Goal: Find specific page/section: Find specific page/section

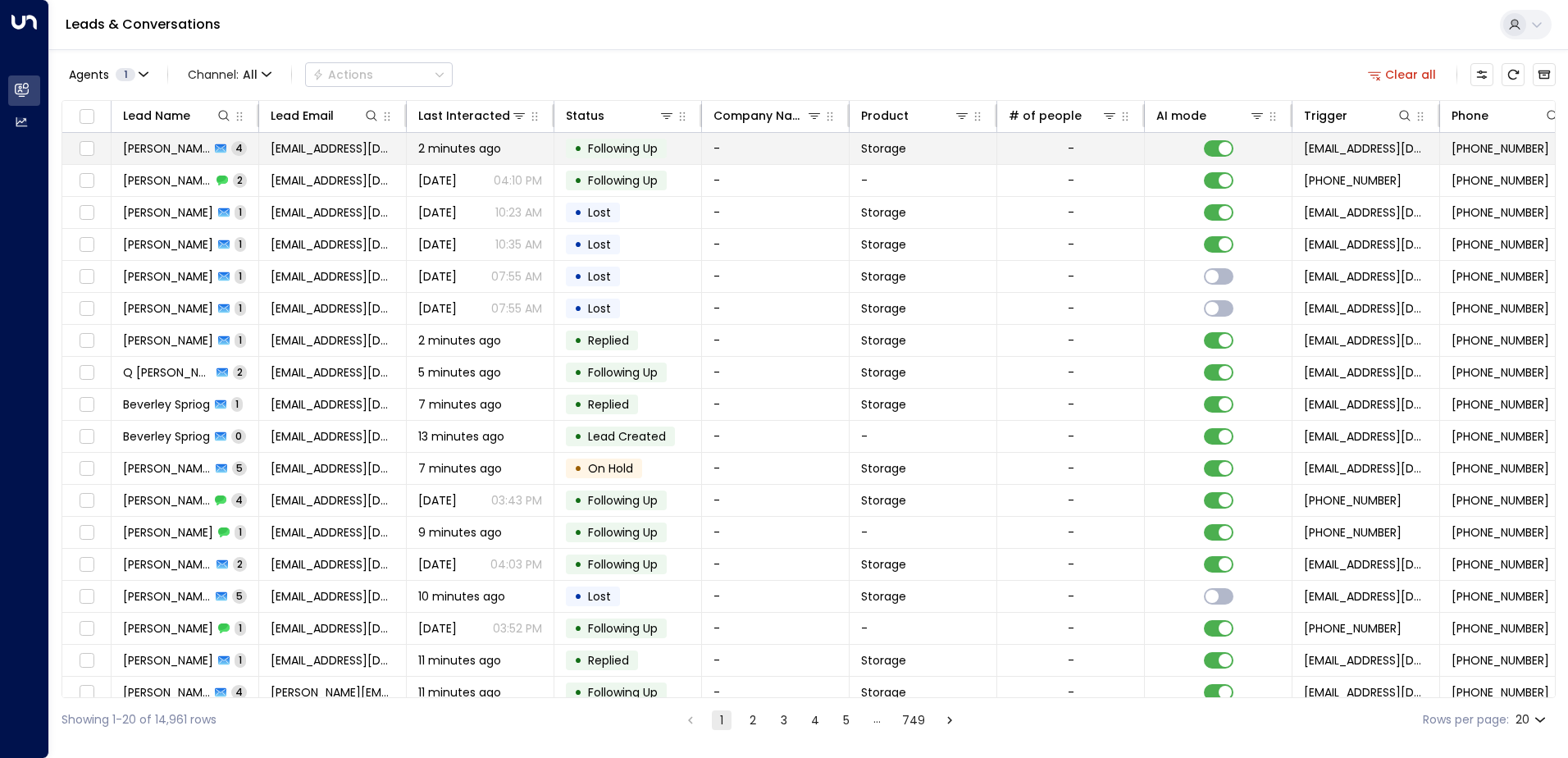
click at [140, 148] on span "[PERSON_NAME]" at bounding box center [167, 148] width 87 height 17
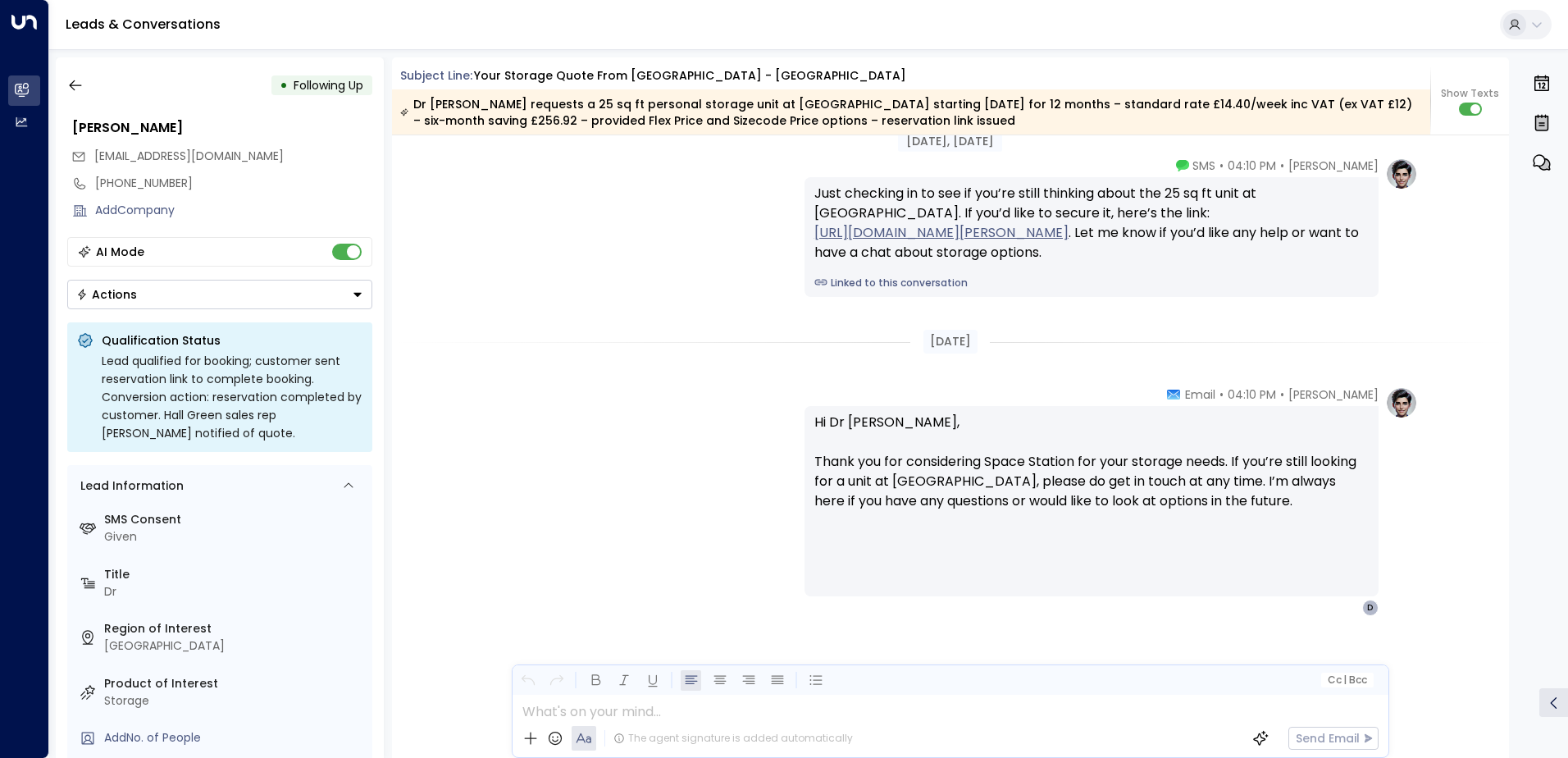
scroll to position [3257, 0]
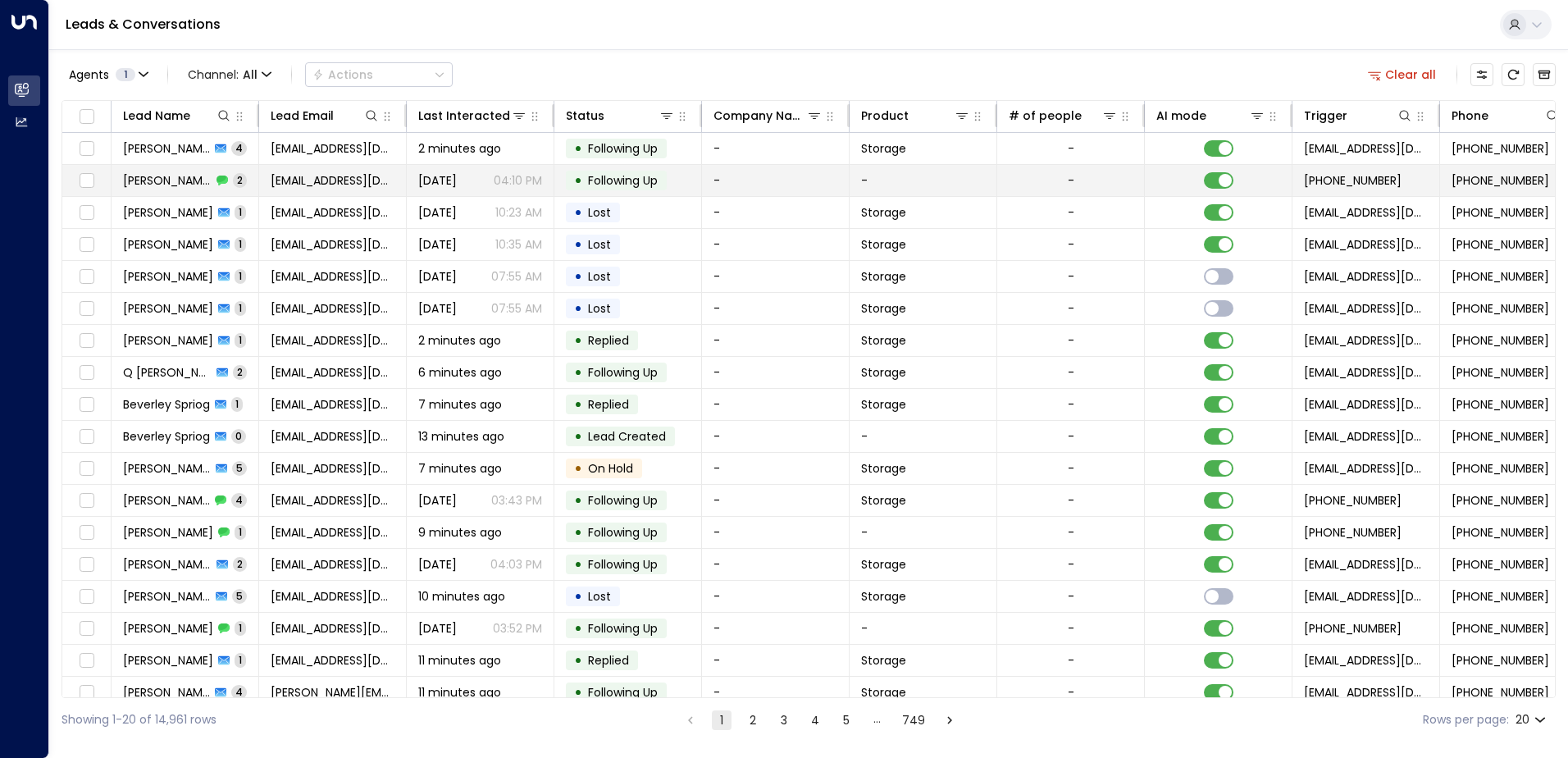
click at [137, 183] on span "[PERSON_NAME]" at bounding box center [168, 181] width 89 height 17
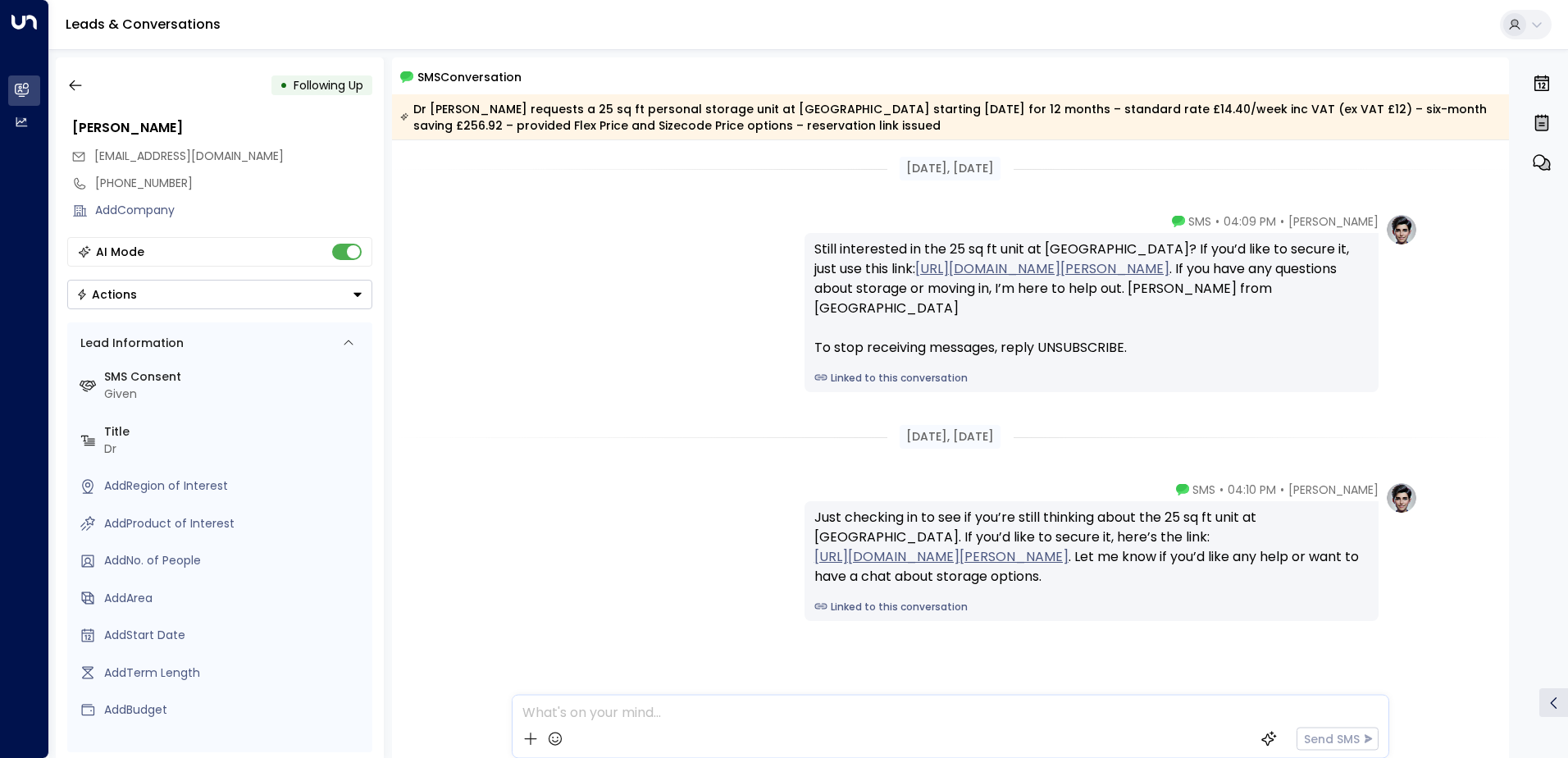
click at [261, 95] on div "• Following Up" at bounding box center [220, 85] width 305 height 30
click at [70, 89] on icon "button" at bounding box center [76, 85] width 17 height 17
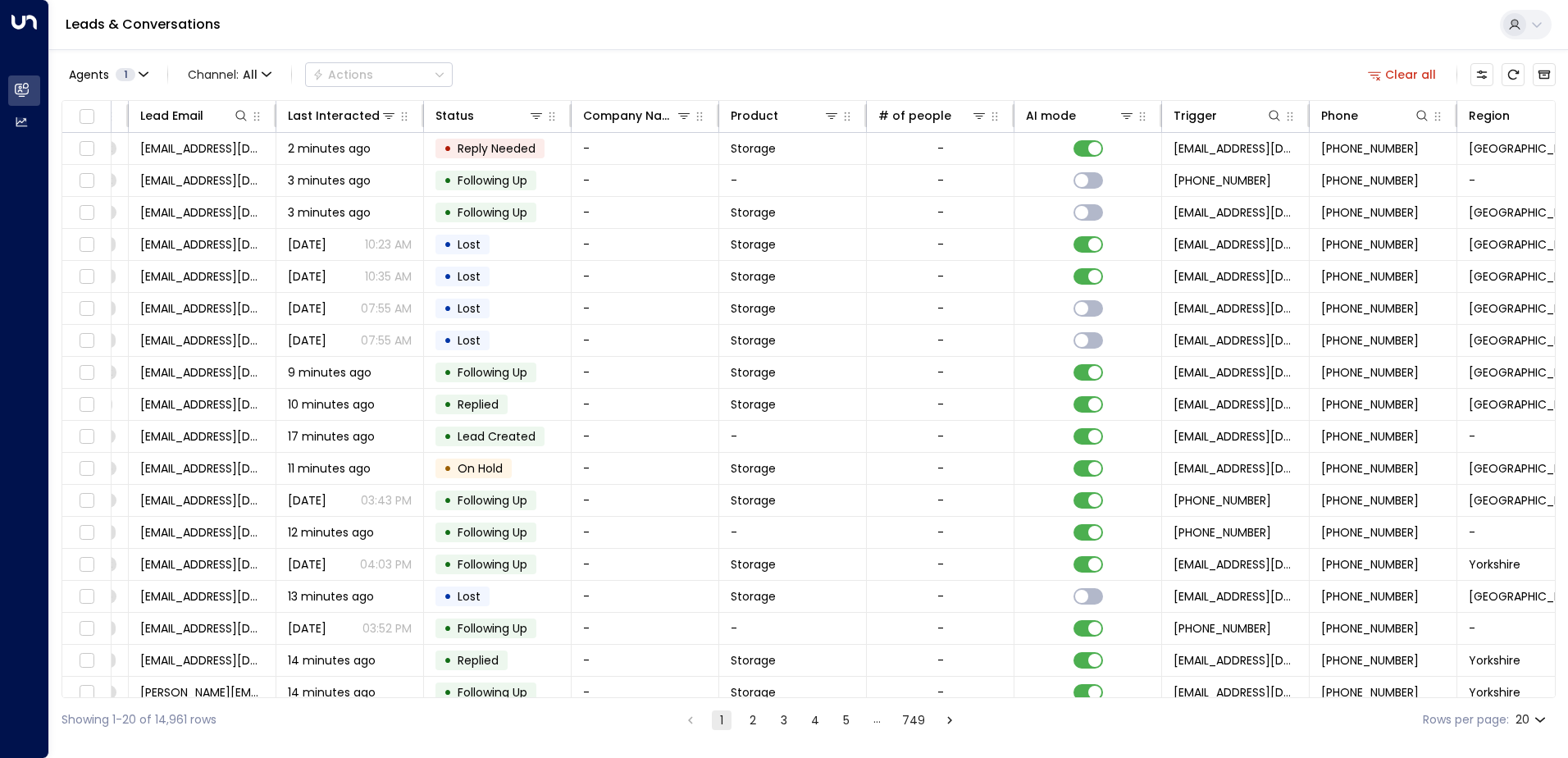
scroll to position [0, 335]
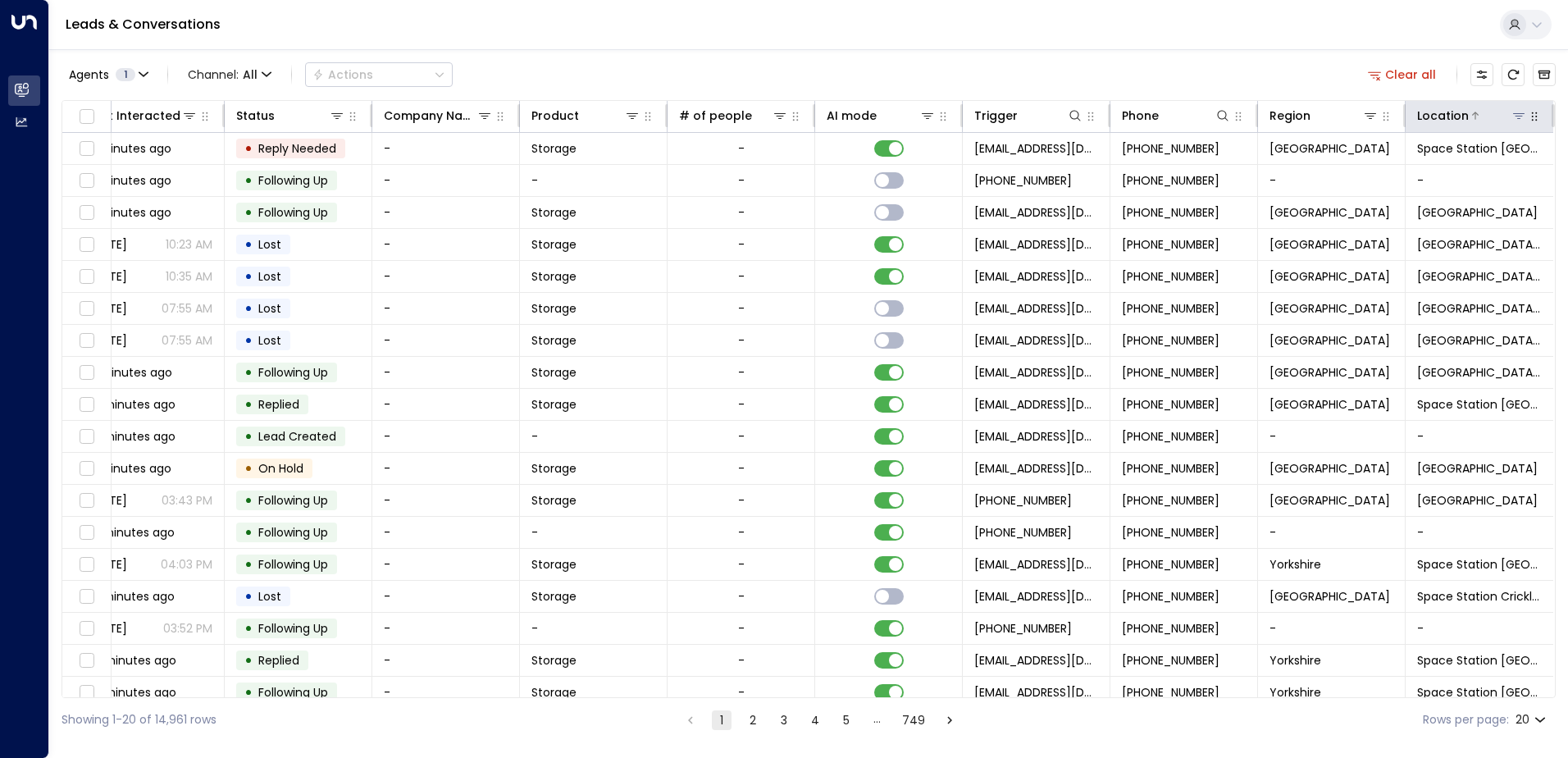
click at [1511, 112] on button at bounding box center [1519, 116] width 17 height 17
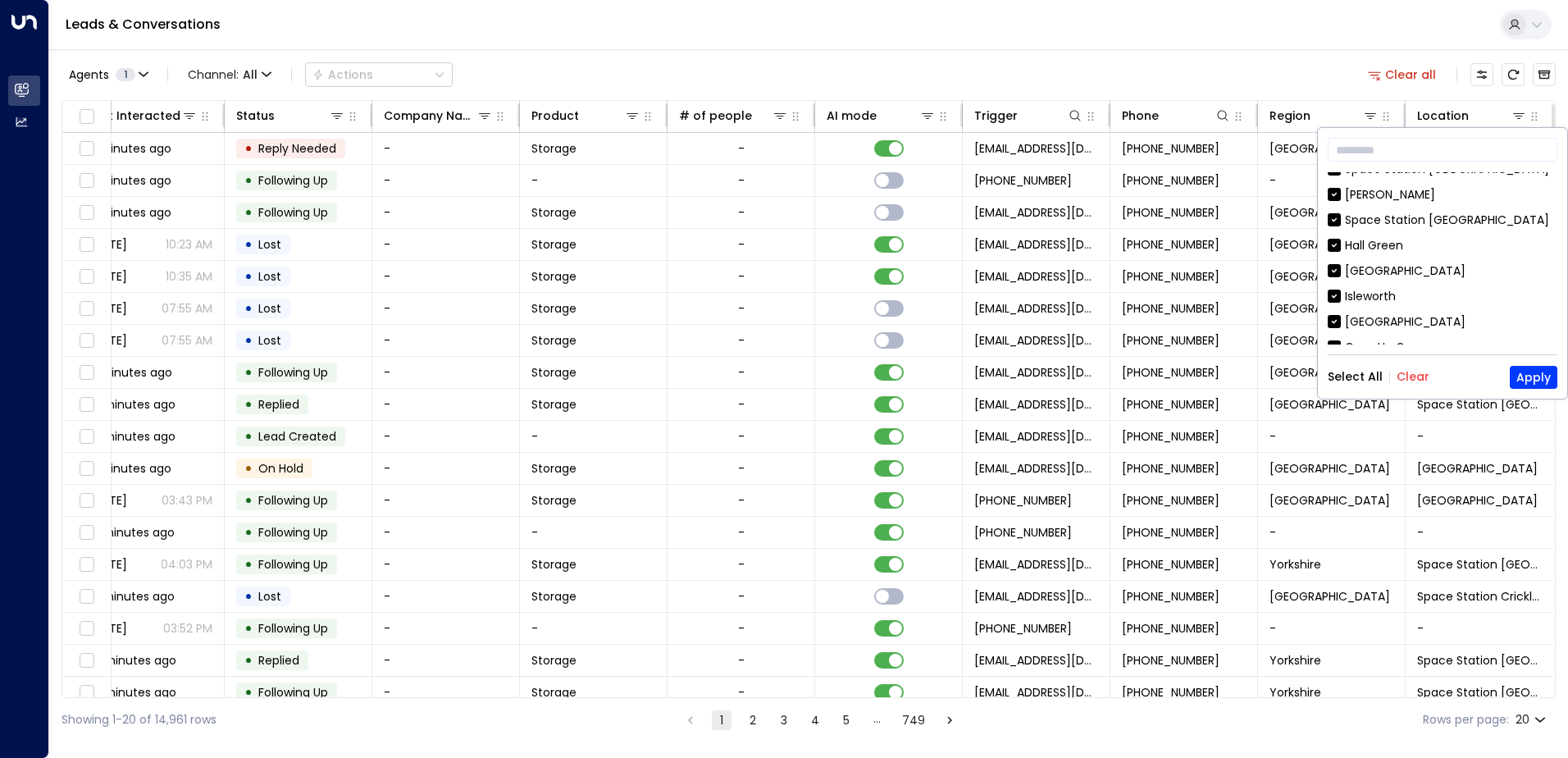
scroll to position [410, 0]
click at [1415, 378] on button "Clear" at bounding box center [1412, 377] width 32 height 13
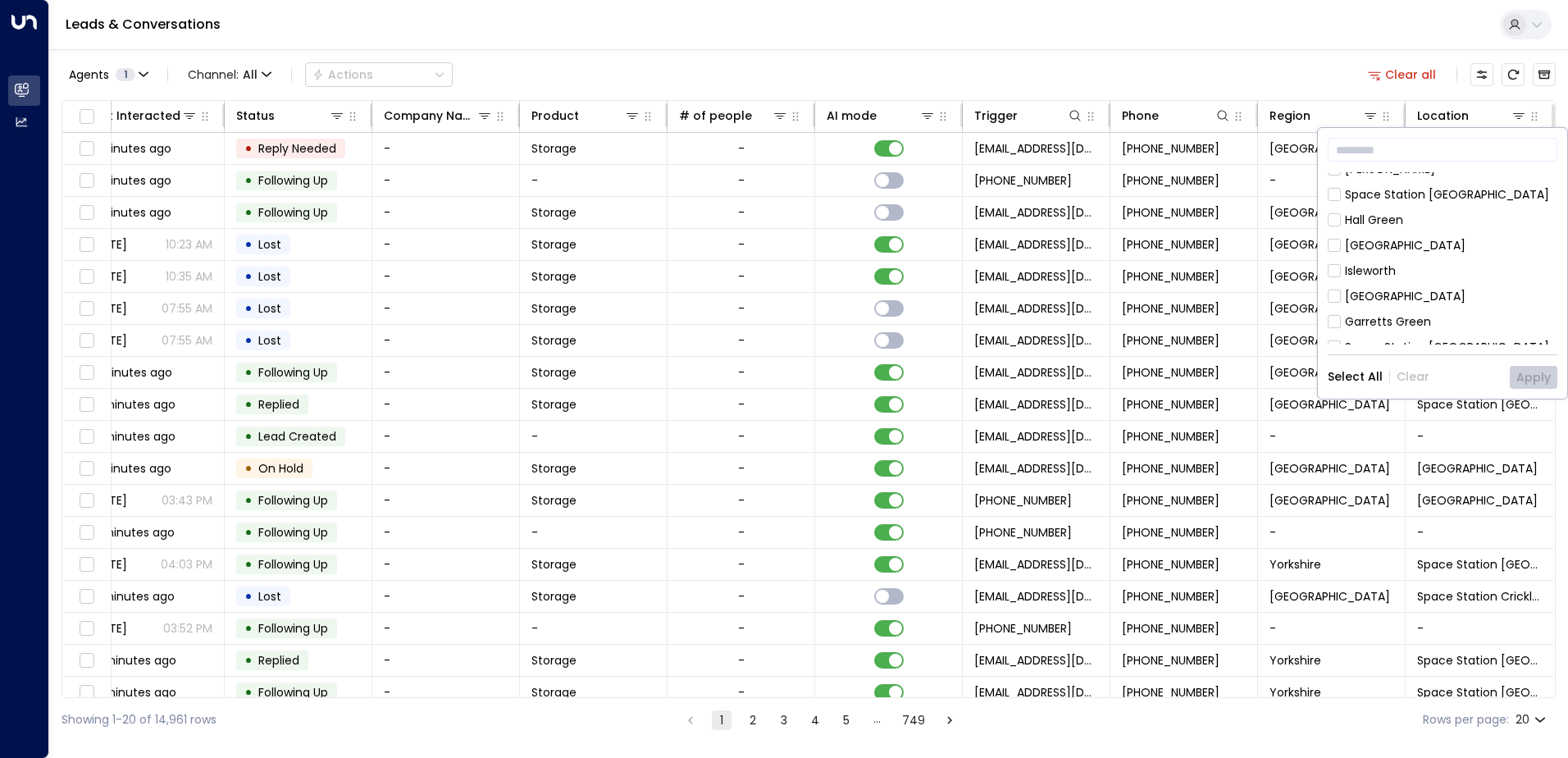
click at [1409, 238] on div "[GEOGRAPHIC_DATA]" at bounding box center [1406, 246] width 121 height 18
click at [1384, 340] on div "Hall Green" at bounding box center [1374, 348] width 58 height 18
click at [1532, 373] on button "Apply" at bounding box center [1533, 377] width 47 height 23
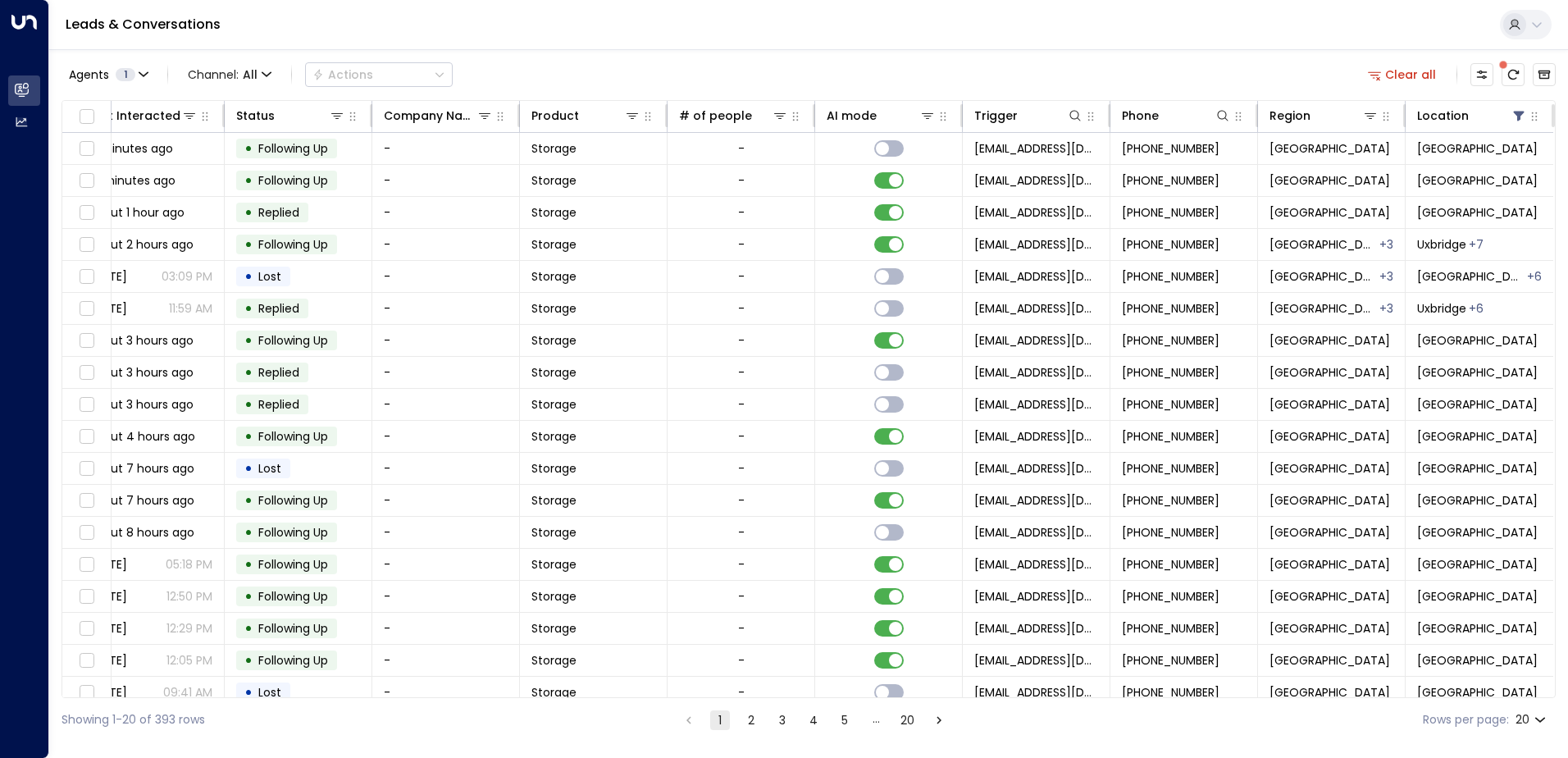
click at [717, 694] on div "Lead Name Lead Email Last Interacted Status Company Name Product # of people AI…" at bounding box center [809, 399] width 1495 height 598
click at [1502, 113] on div at bounding box center [1498, 116] width 58 height 17
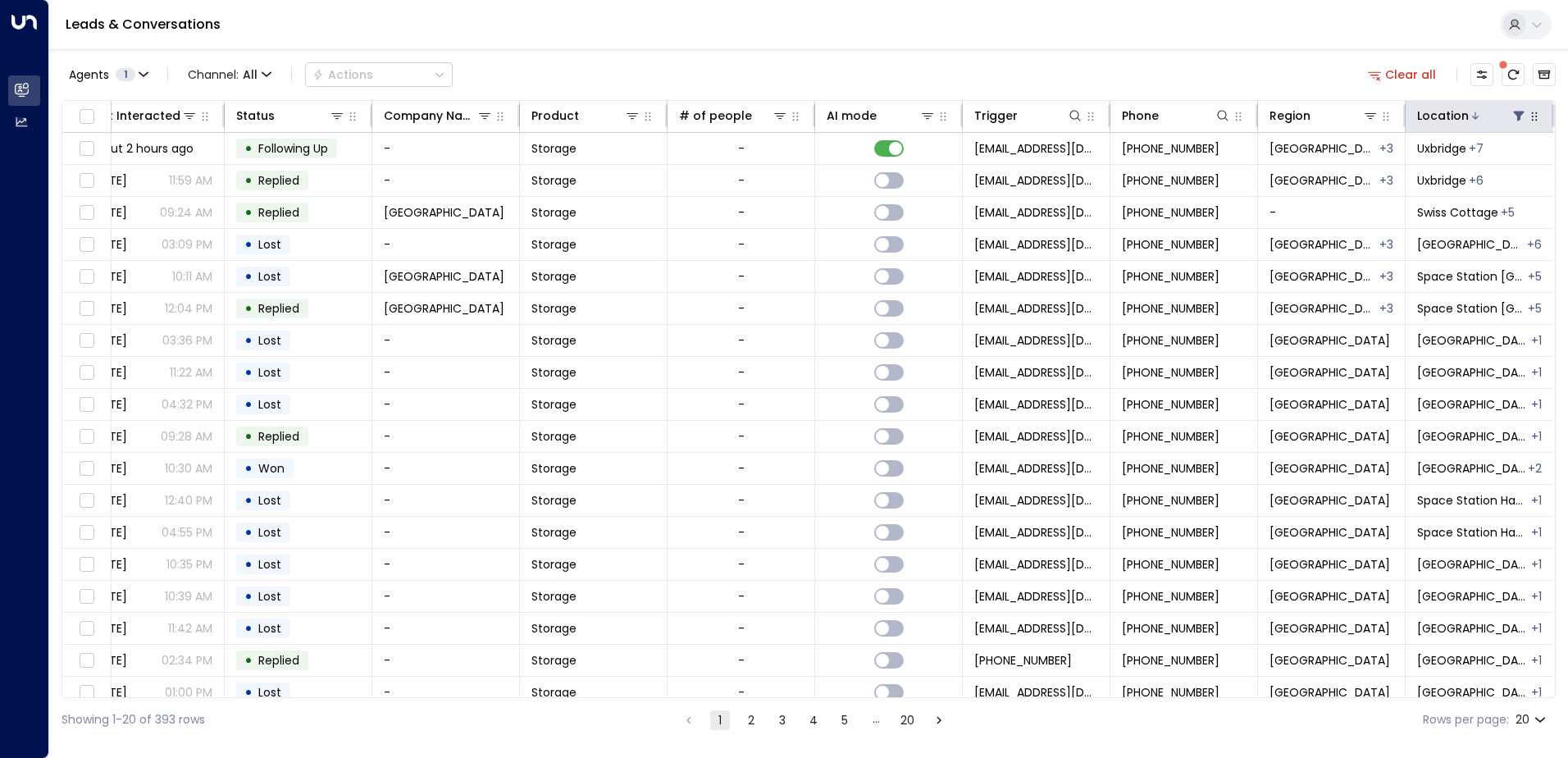
click at [1514, 114] on icon at bounding box center [1519, 116] width 10 height 10
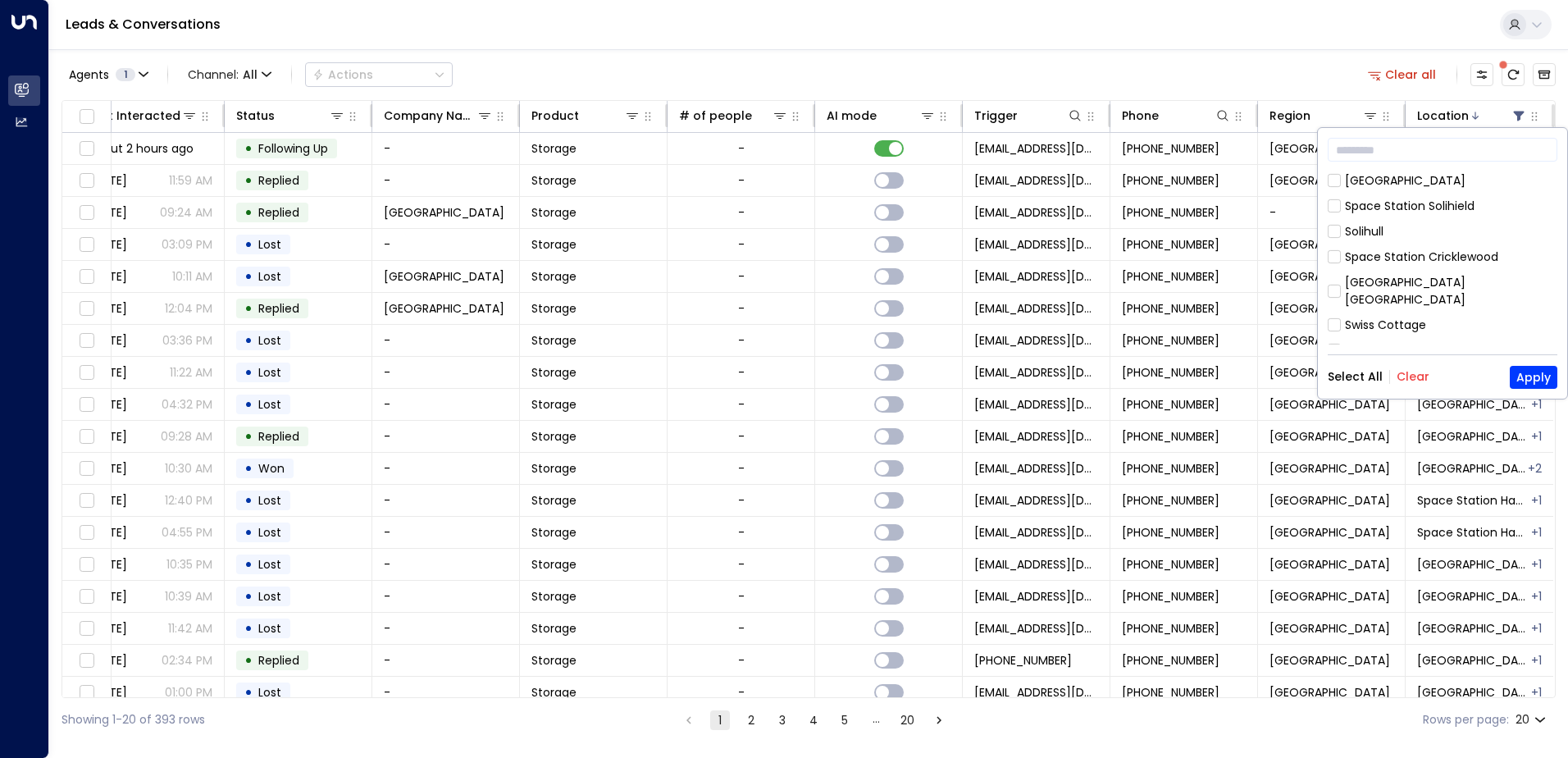
click at [1409, 379] on button "Clear" at bounding box center [1412, 377] width 32 height 13
click at [1435, 238] on div "[GEOGRAPHIC_DATA]" at bounding box center [1406, 246] width 121 height 18
click at [1353, 212] on div "Hall Green" at bounding box center [1374, 220] width 58 height 18
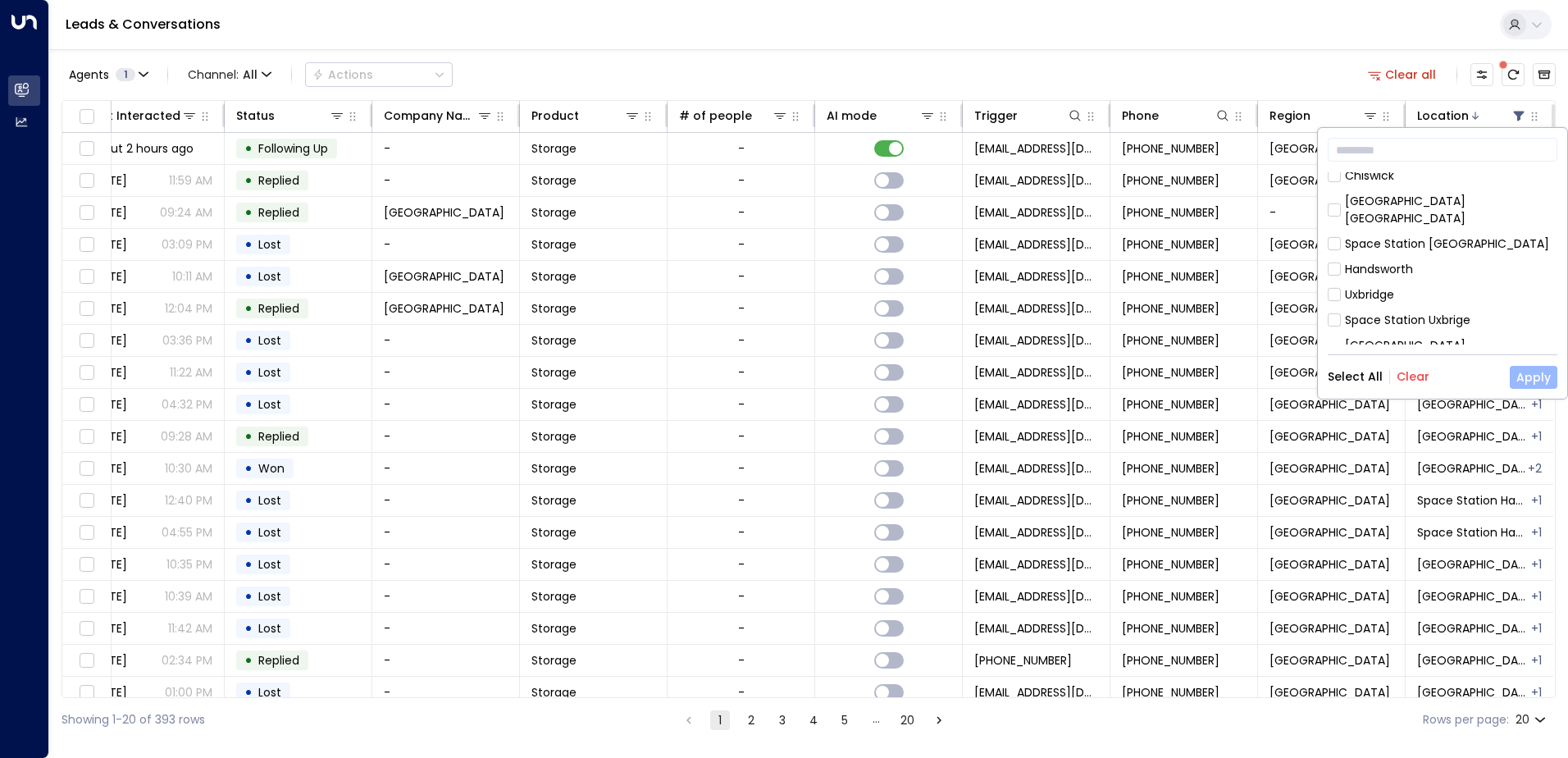
click at [1529, 378] on button "Apply" at bounding box center [1533, 377] width 47 height 23
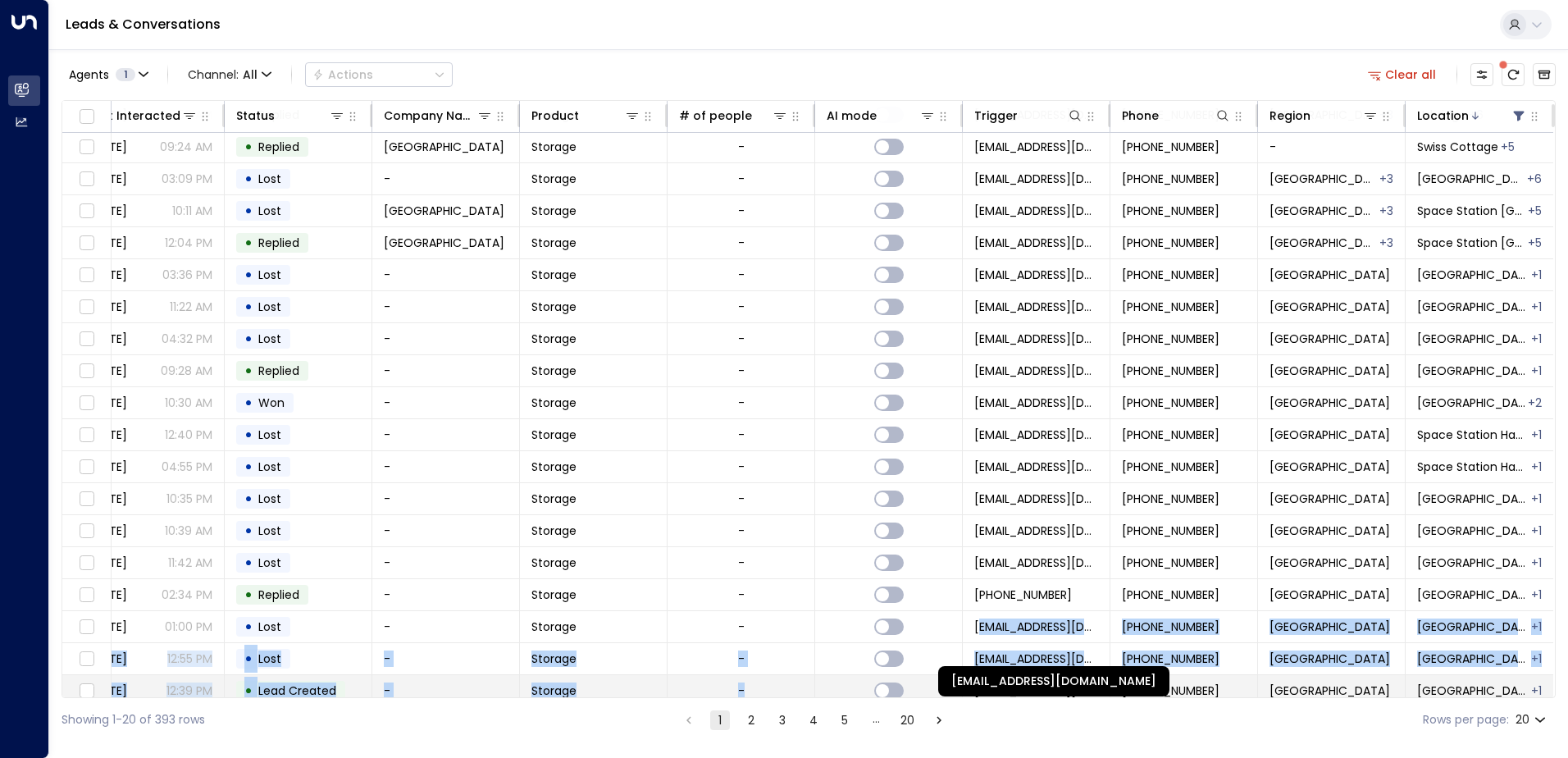
scroll to position [81, 335]
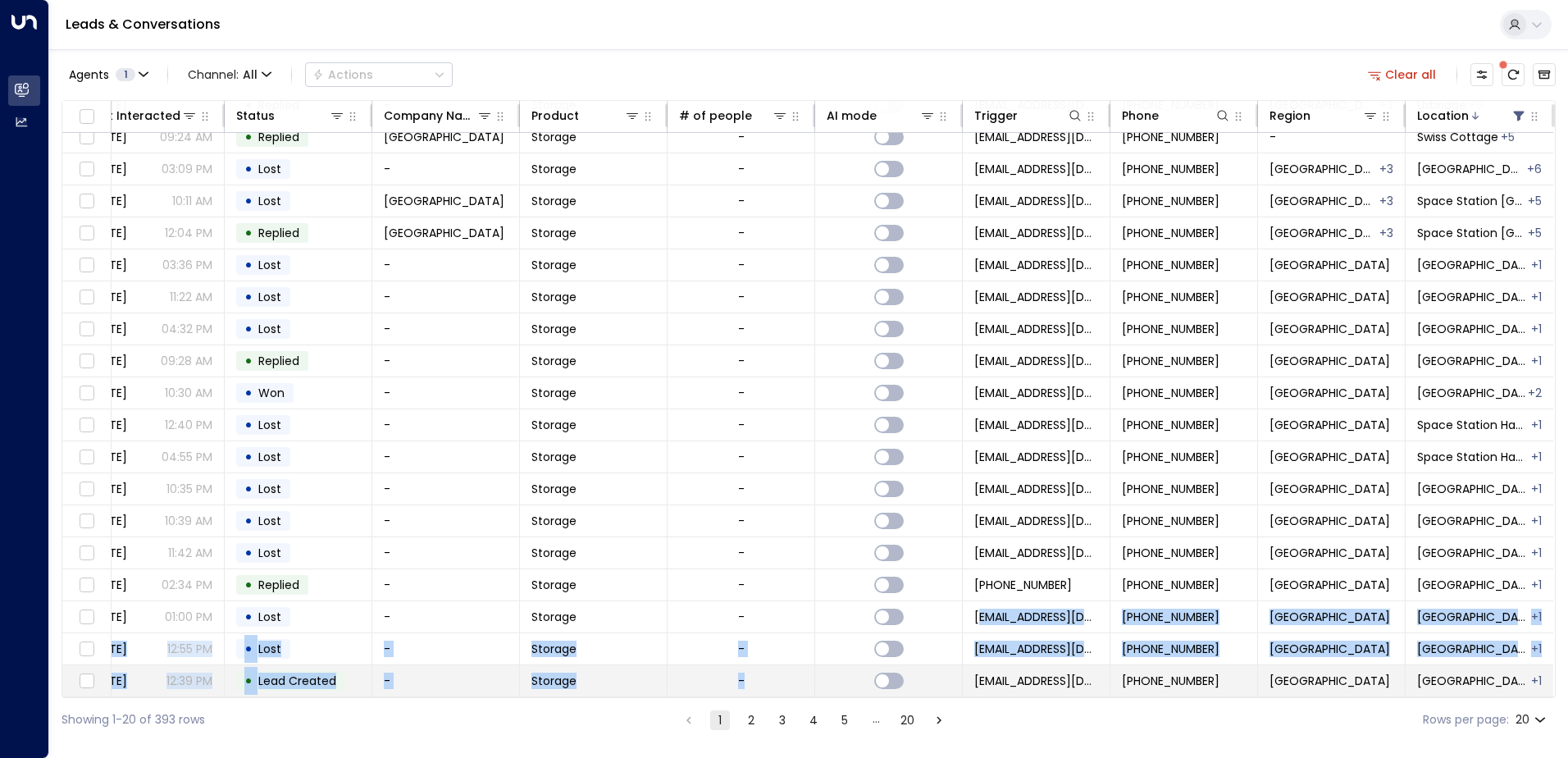
drag, startPoint x: 975, startPoint y: 692, endPoint x: 798, endPoint y: 687, distance: 177.1
click at [798, 687] on tbody "Mr [PERSON_NAME] 3 [EMAIL_ADDRESS][DOMAIN_NAME] about 2 hours ago • Following U…" at bounding box center [644, 378] width 1821 height 640
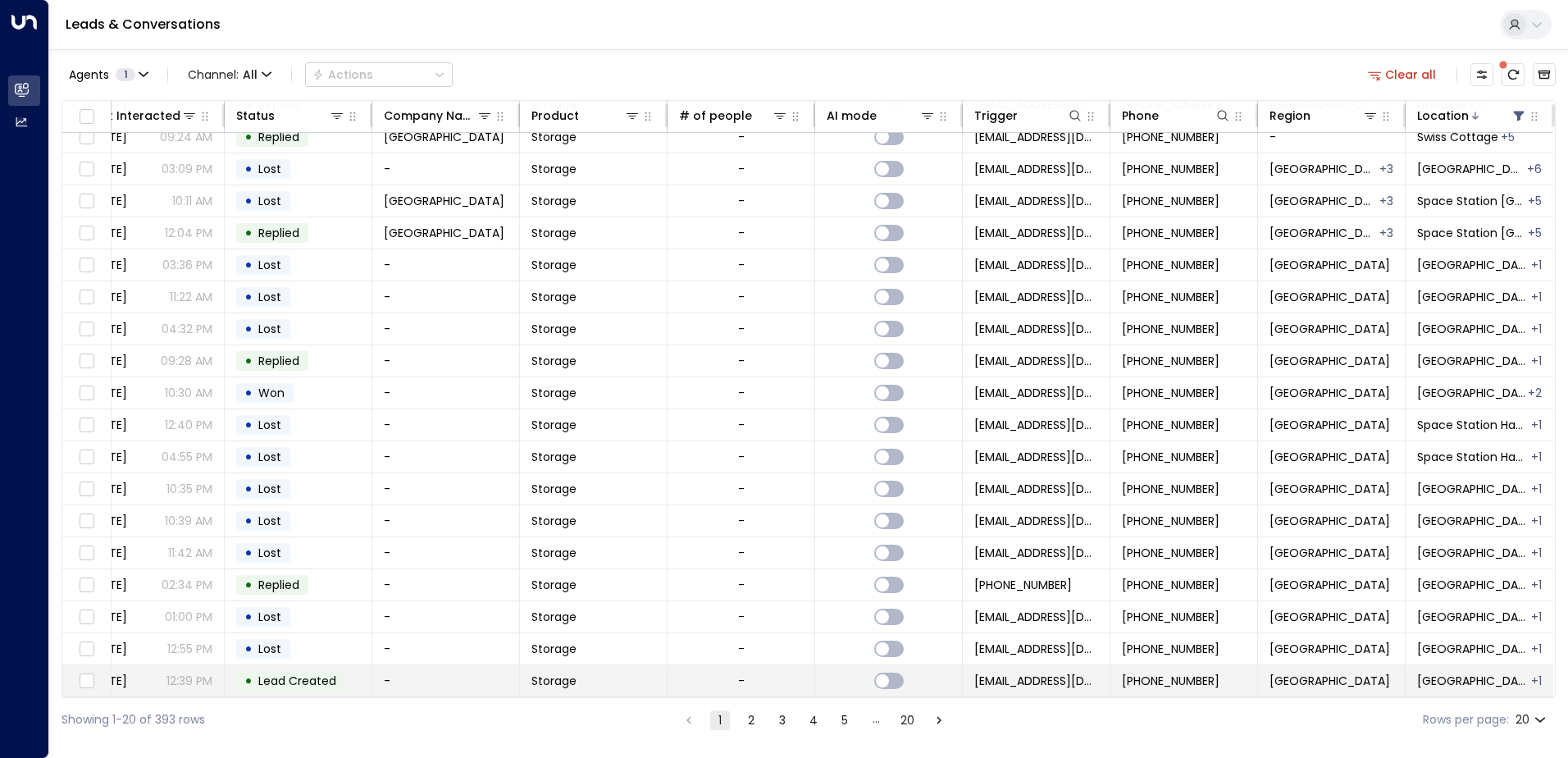
drag, startPoint x: 798, startPoint y: 687, endPoint x: 813, endPoint y: 687, distance: 15.0
click at [815, 687] on td at bounding box center [888, 681] width 147 height 32
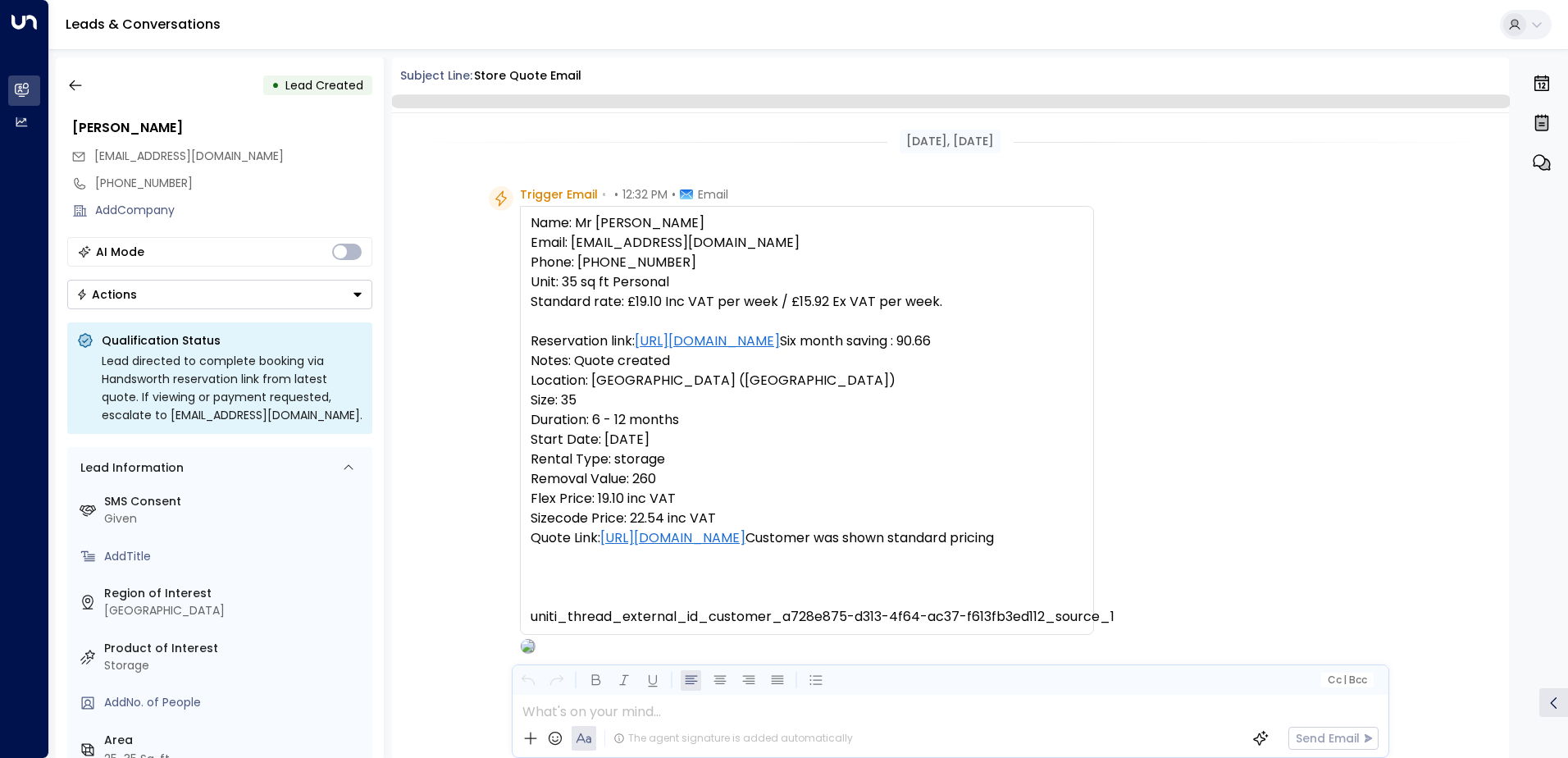
scroll to position [100, 0]
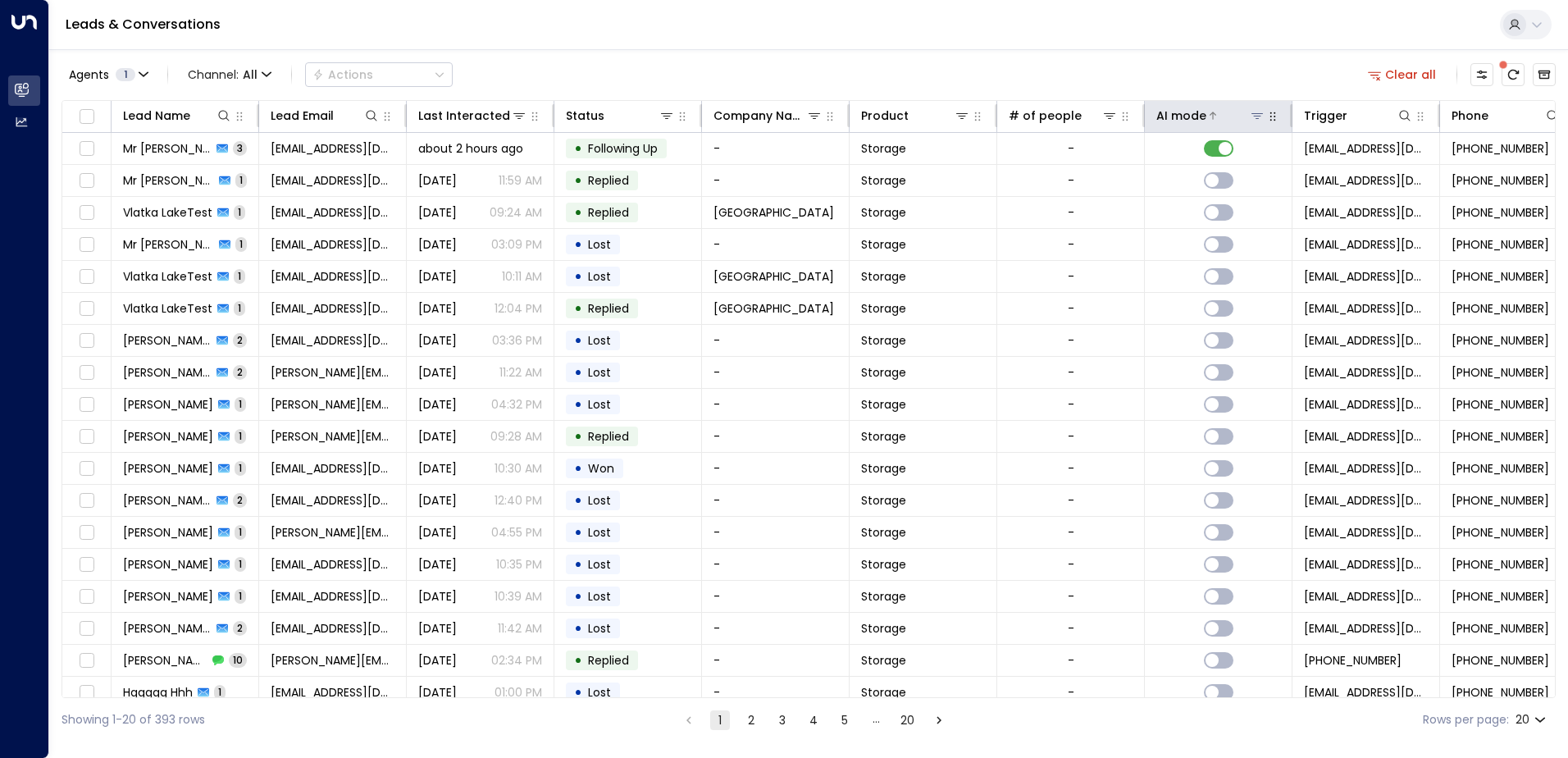
click at [1182, 119] on div "AI mode" at bounding box center [1181, 115] width 50 height 19
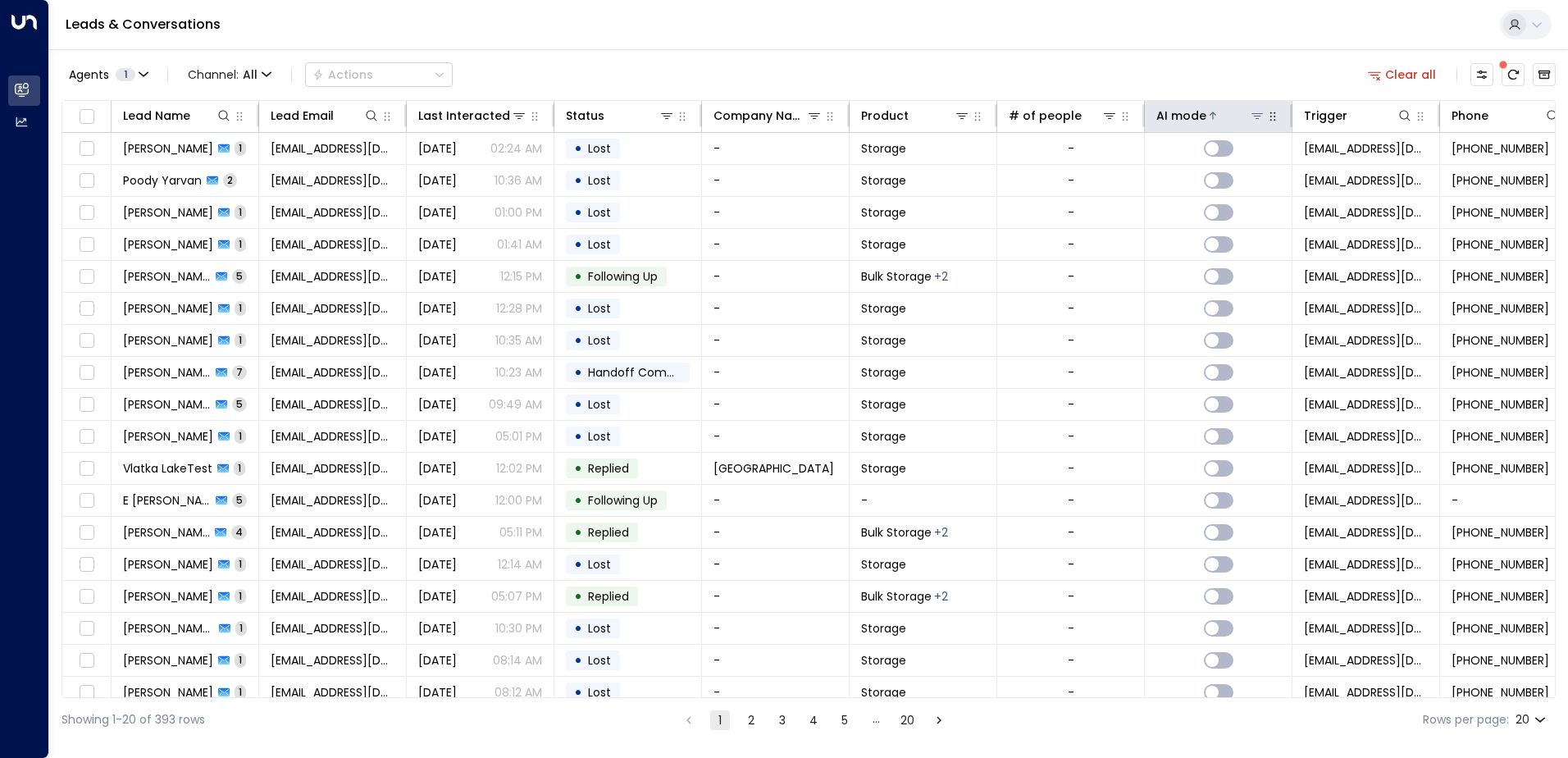
click at [1182, 119] on div "AI mode" at bounding box center [1181, 115] width 50 height 19
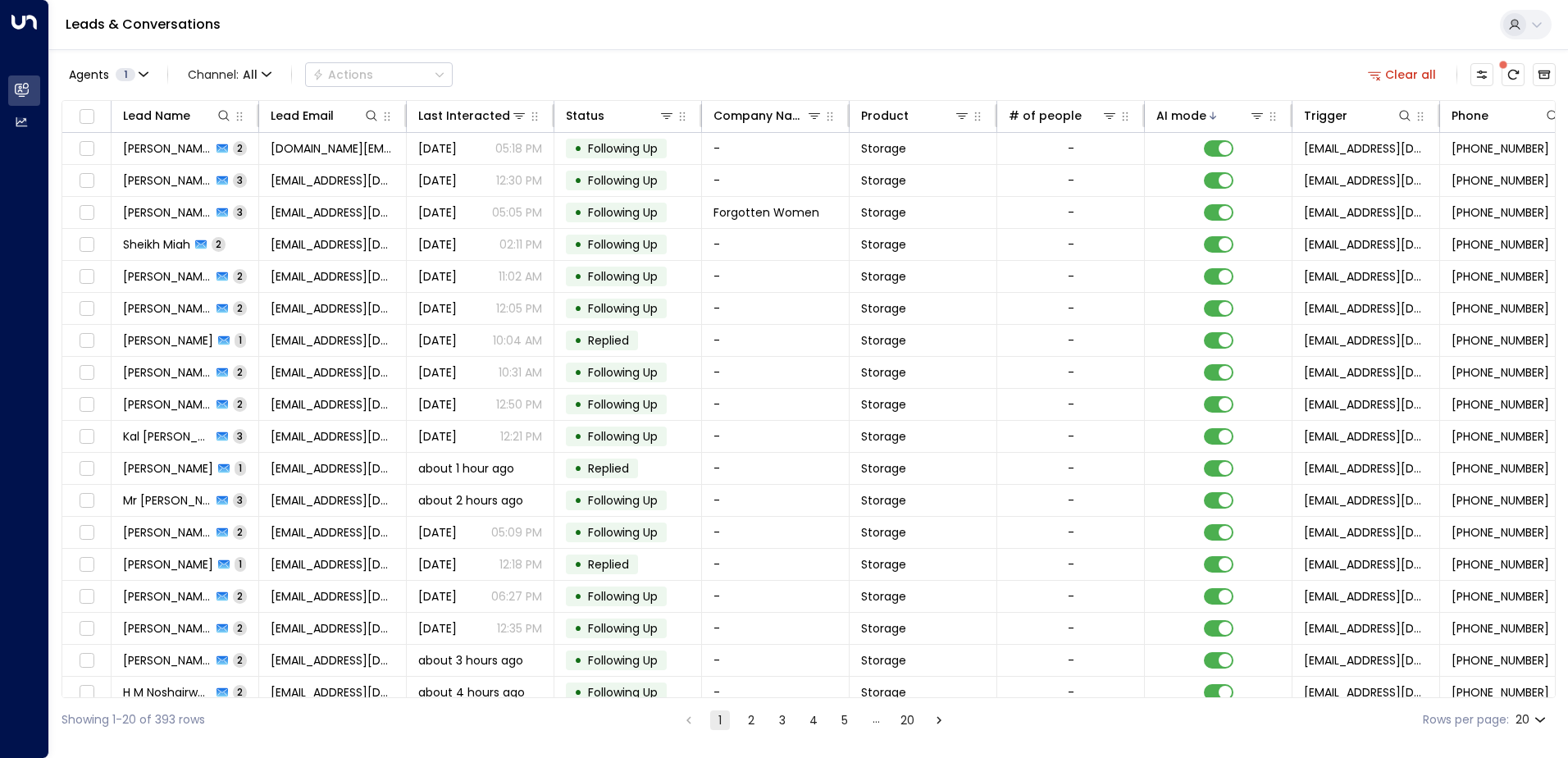
click at [749, 726] on button "2" at bounding box center [751, 720] width 19 height 19
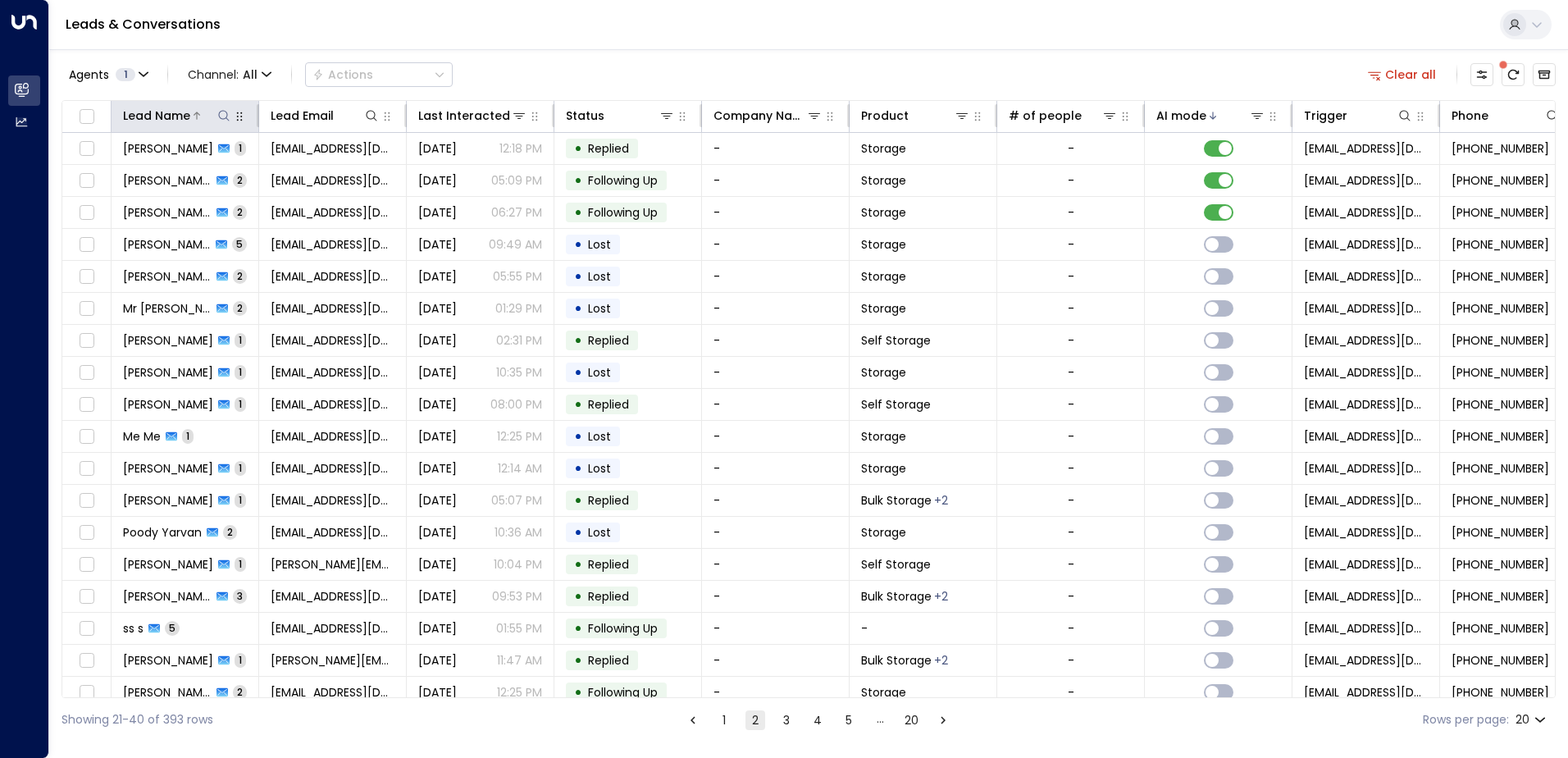
click at [220, 111] on icon at bounding box center [223, 116] width 13 height 13
type input "*****"
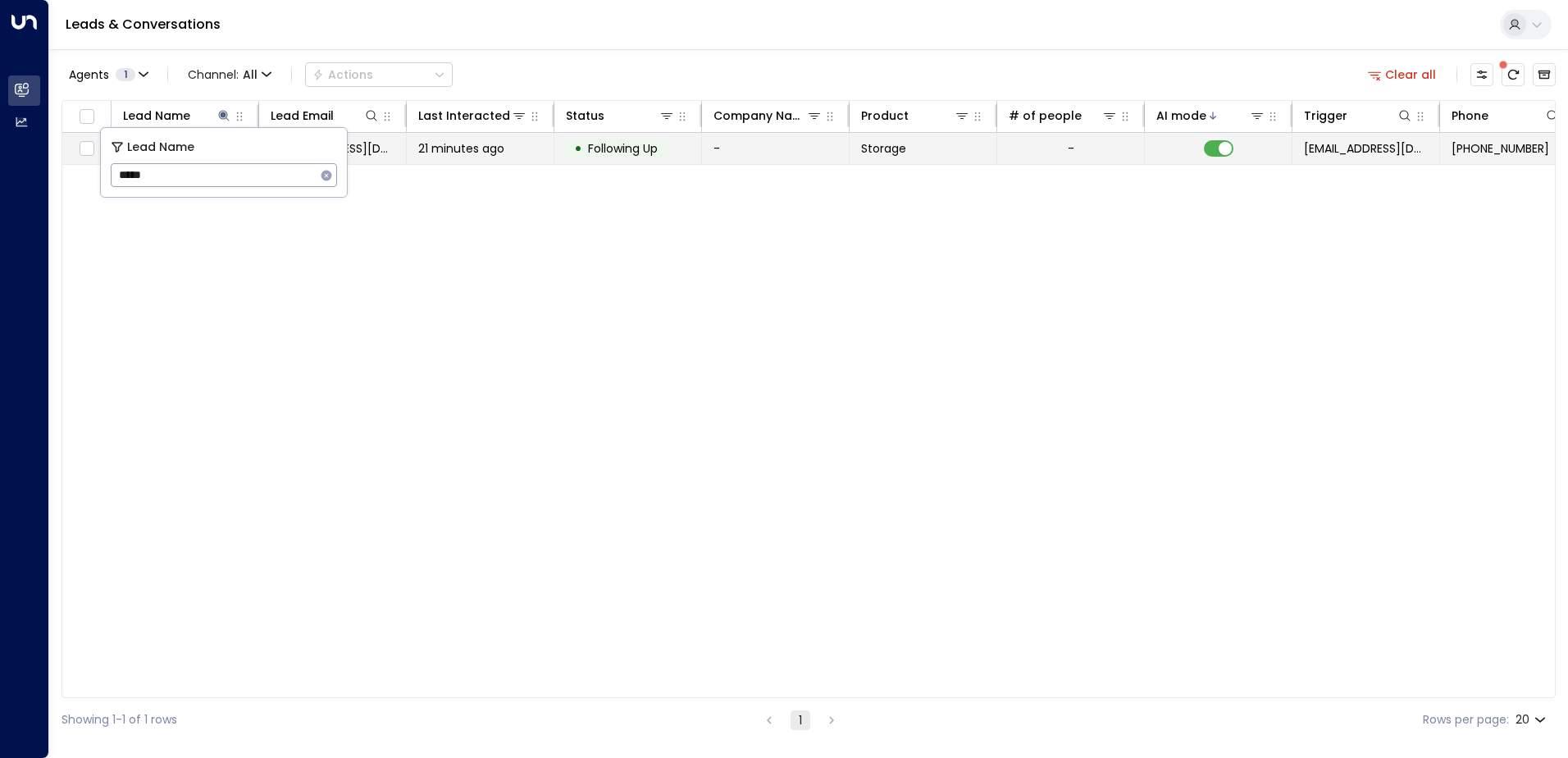
click at [530, 141] on div "21 minutes ago" at bounding box center [480, 148] width 124 height 17
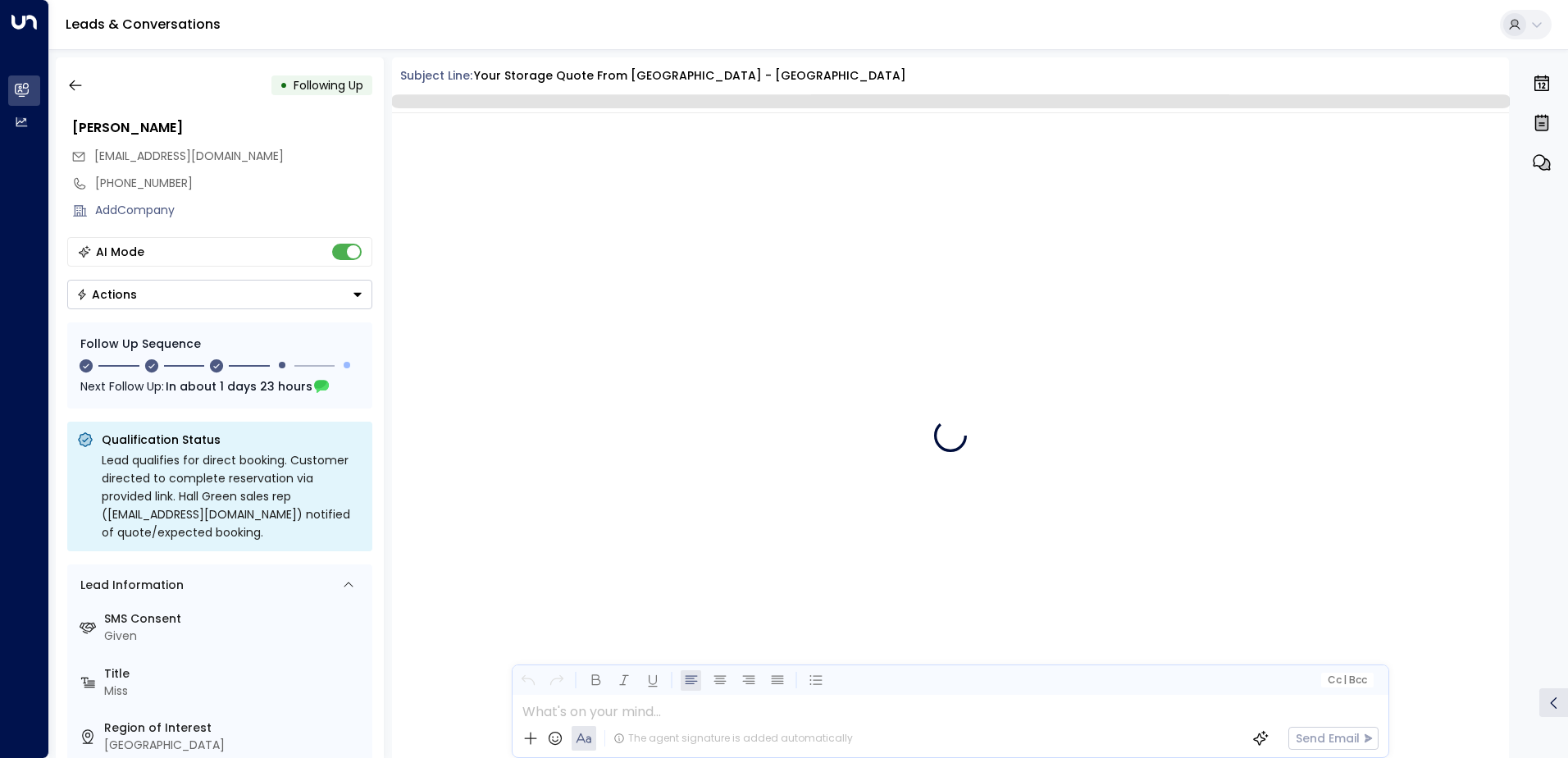
scroll to position [1883, 0]
